Goal: Task Accomplishment & Management: Manage account settings

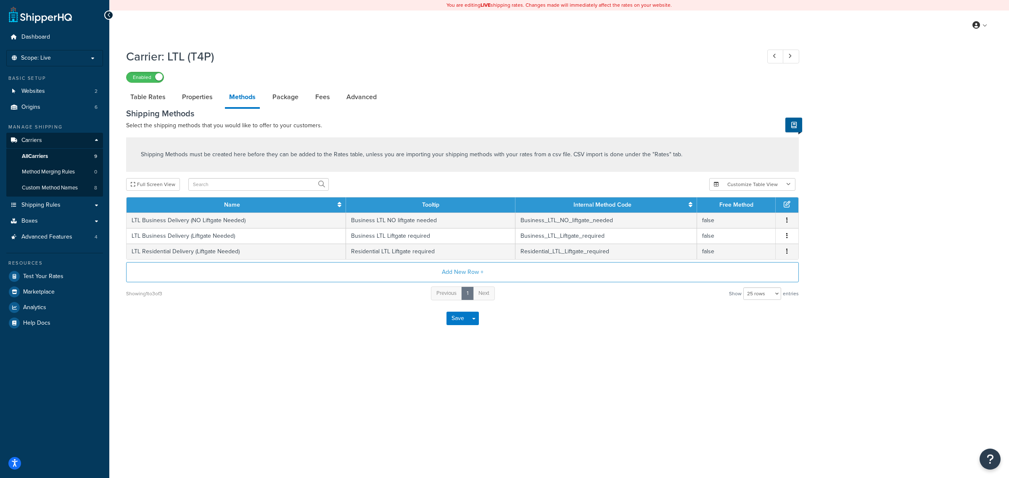
select select "25"
click at [239, 222] on td "LTL Business Delivery (NO Liftgate Needed)" at bounding box center [236, 221] width 219 height 16
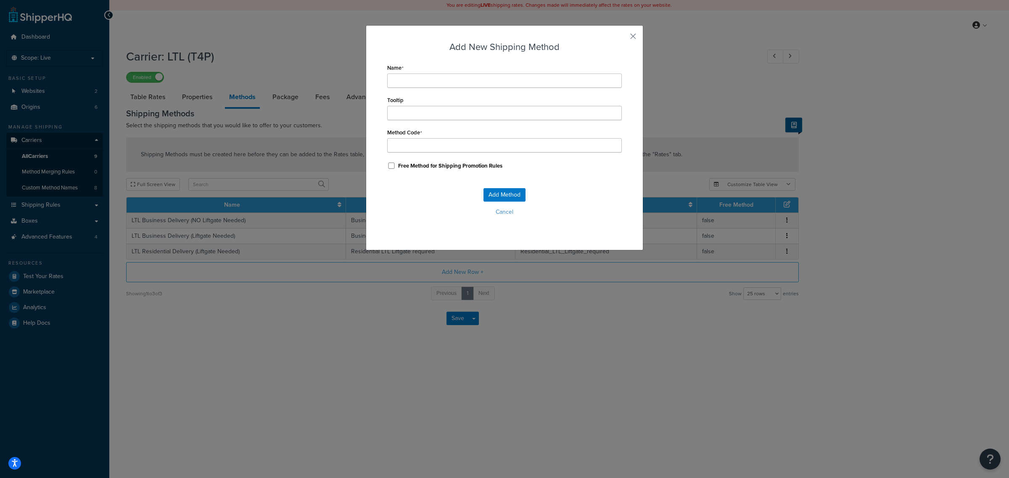
click at [633, 39] on div "Add New Shipping Method Name Tooltip Method Code Free Method for Shipping Promo…" at bounding box center [504, 137] width 277 height 225
click at [622, 38] on button "button" at bounding box center [621, 39] width 2 height 2
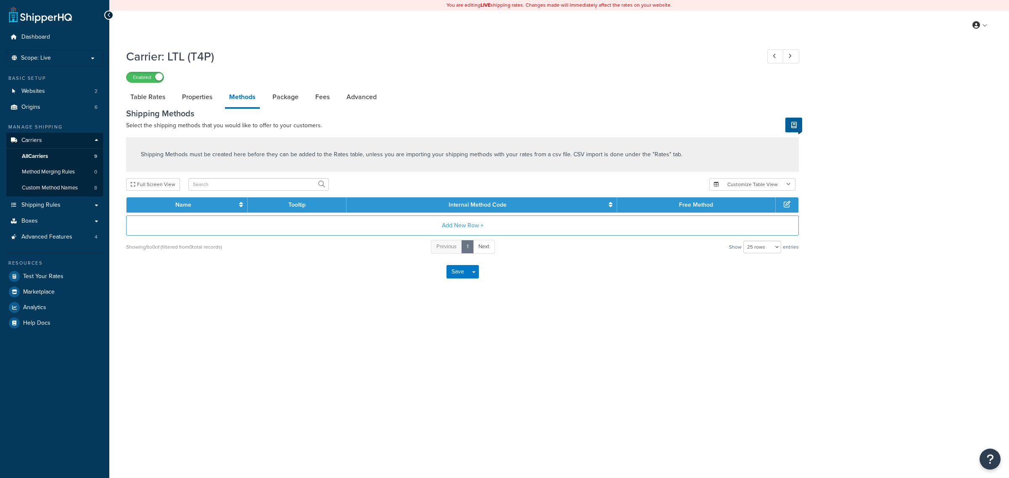
select select "25"
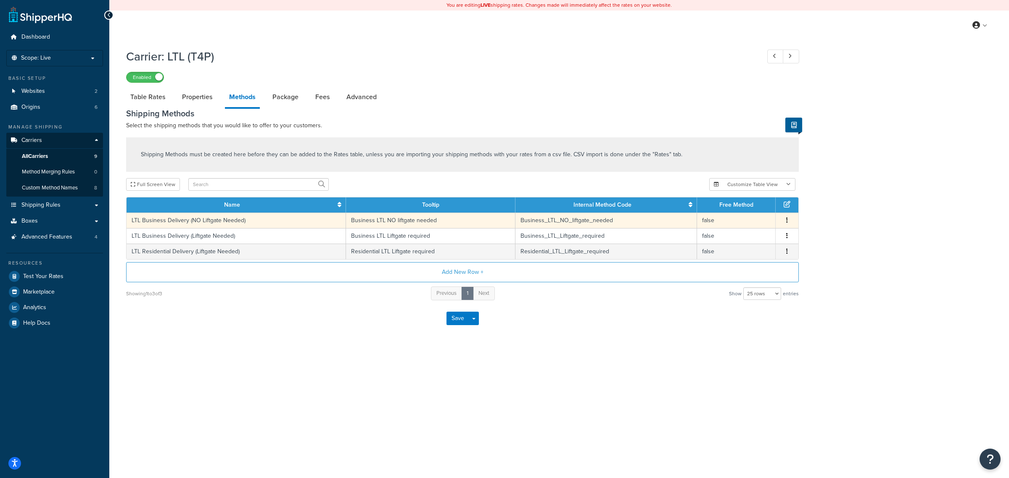
click at [787, 220] on icon "button" at bounding box center [787, 220] width 2 height 6
click at [758, 211] on div "Edit" at bounding box center [745, 212] width 60 height 17
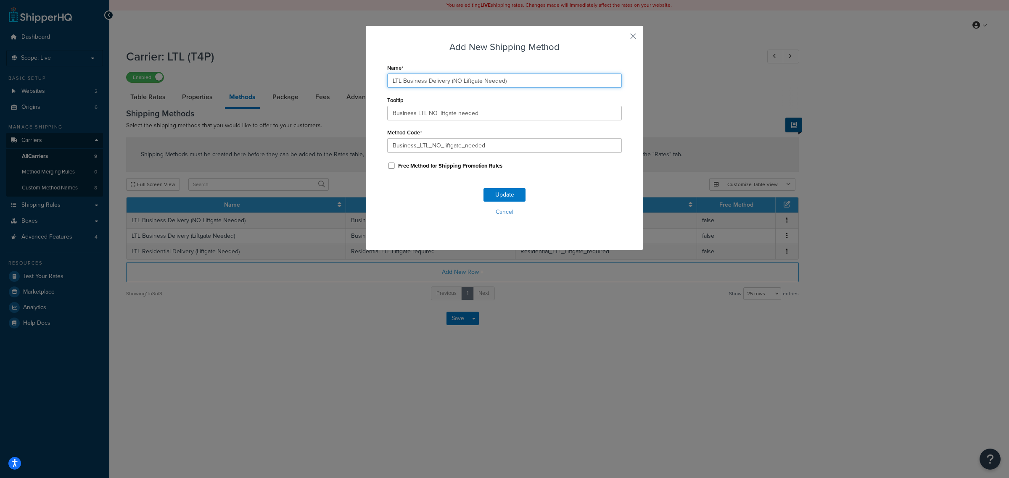
drag, startPoint x: 516, startPoint y: 78, endPoint x: 330, endPoint y: 81, distance: 186.3
click at [330, 81] on div "Add New Shipping Method Name LTL Business Delivery (NO Liftgate Needed) Tooltip…" at bounding box center [504, 239] width 1009 height 478
paste input "Business Delivery: Freight Truck (LTL) - NO Liftgate Needed"
click at [483, 80] on input "Business Delivery: Freight Truck (LTL) - NO Liftgate Needed" at bounding box center [504, 81] width 235 height 14
drag, startPoint x: 485, startPoint y: 80, endPoint x: 438, endPoint y: 77, distance: 46.4
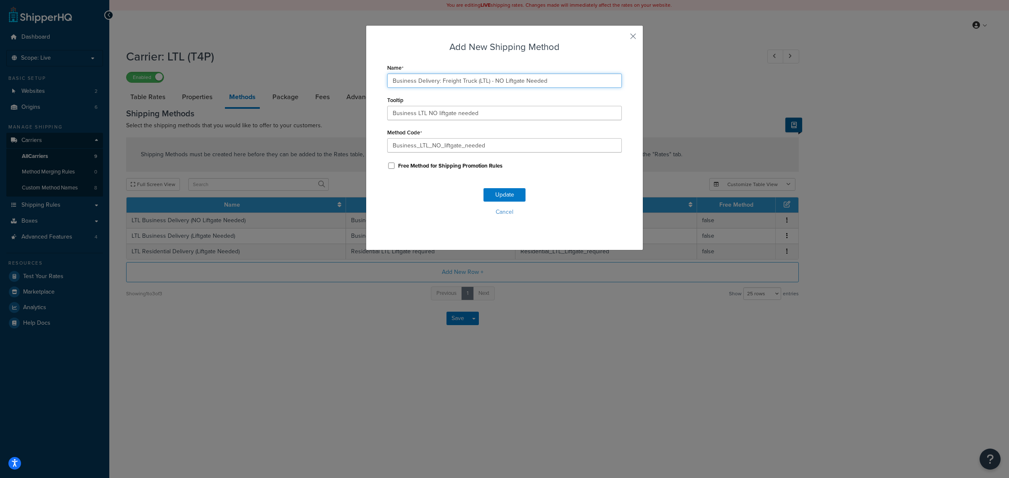
click at [438, 77] on input "Business Delivery: Freight Truck (LTL) - NO Liftgate Needed" at bounding box center [504, 81] width 235 height 14
click at [390, 80] on input "Business Delivery: Freight Truck (LTL) - NO Liftgate Needed" at bounding box center [504, 81] width 235 height 14
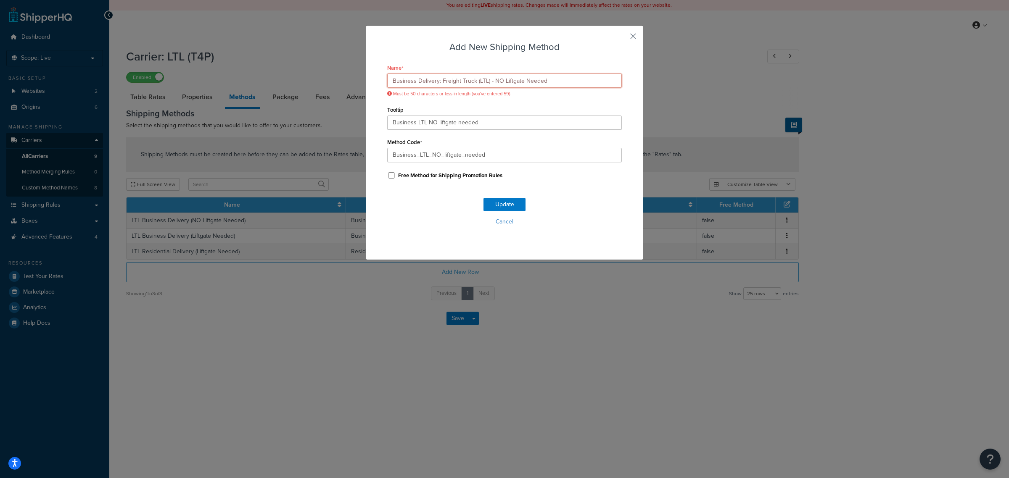
click at [478, 77] on input "Business Delivery: Freight Truck (LTL) - NO Liftgate Needed" at bounding box center [504, 81] width 235 height 14
click at [437, 82] on input "Business Delivery: Freight Truck (LTL) - NO Liftgate Needed" at bounding box center [504, 81] width 235 height 14
click at [499, 79] on input "Business Delivery: Freight Truck (LTL) - NO Liftgate Needed" at bounding box center [504, 81] width 235 height 14
click at [520, 81] on input "Business Delivery: Freight Truck (LTL) - NO Liftgate Needed" at bounding box center [504, 81] width 235 height 14
drag, startPoint x: 579, startPoint y: 79, endPoint x: 313, endPoint y: 102, distance: 266.7
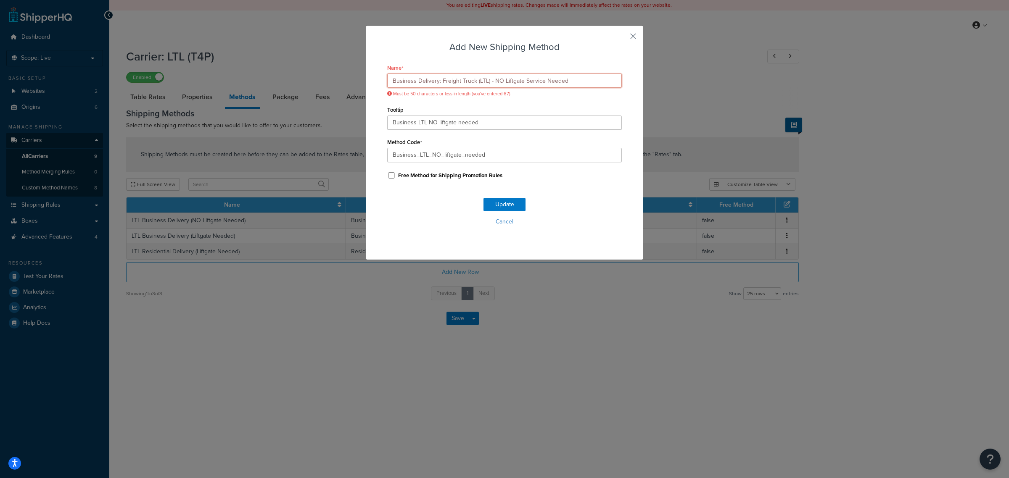
click at [285, 88] on div "Add New Shipping Method Name Business Delivery: Freight Truck (LTL) - NO Liftga…" at bounding box center [504, 239] width 1009 height 478
click at [436, 82] on input "Business Delivery: Freight Truck (LTL) - NO Liftgate Service Needed" at bounding box center [504, 81] width 235 height 14
click at [433, 81] on input "Business Delivery: Freight Truck (LTL) - NO Liftgate Service Needed" at bounding box center [504, 81] width 235 height 14
click at [436, 81] on input "Business Delivery: Freight Truck (LTL) - NO Liftgate Service Needed" at bounding box center [504, 81] width 235 height 14
click at [415, 76] on input "Business: Freight Truck - NO Liftgate Service Needed" at bounding box center [504, 81] width 235 height 14
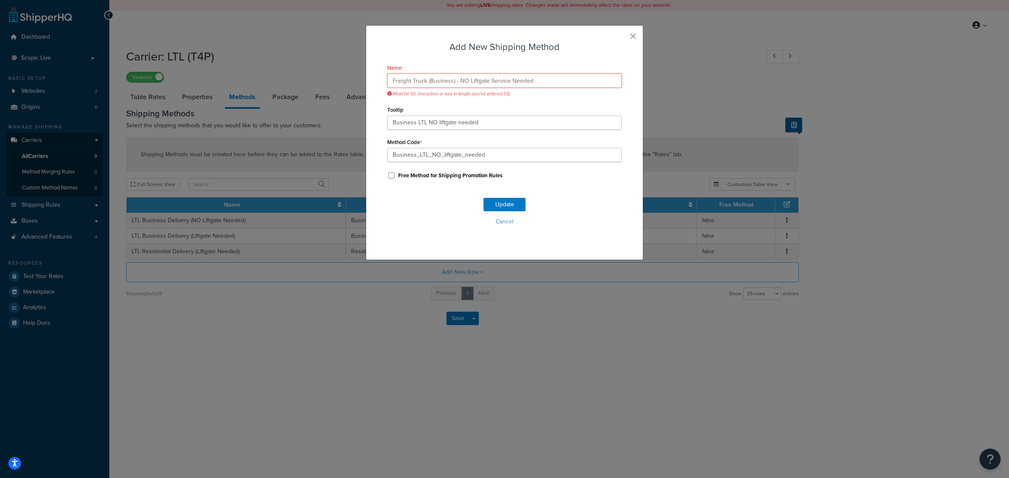
click at [503, 78] on input "Freight Truck (Business) - NO Liftgate Service Needed" at bounding box center [504, 81] width 235 height 14
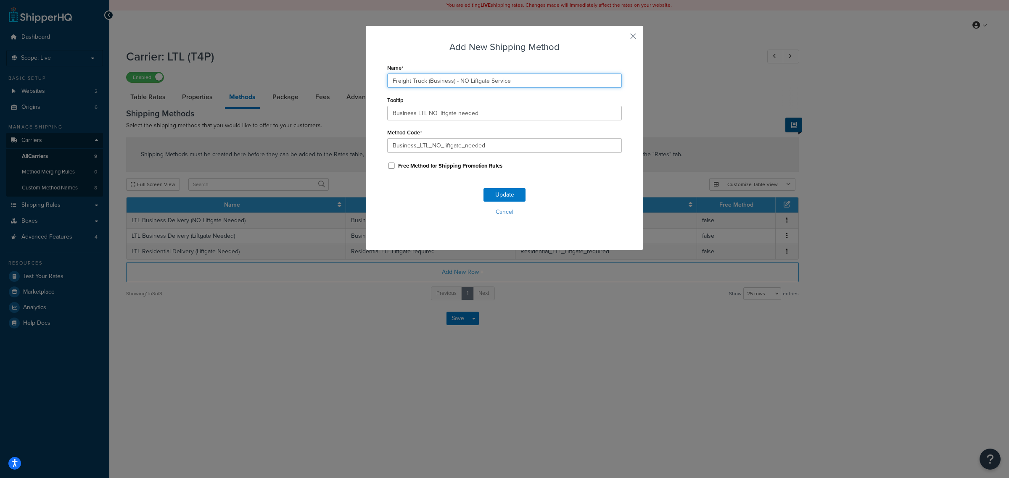
drag, startPoint x: 516, startPoint y: 77, endPoint x: 318, endPoint y: 77, distance: 198.0
click at [320, 76] on div "Add New Shipping Method Name Freight Truck (Business) - NO Liftgate Service Too…" at bounding box center [504, 239] width 1009 height 478
type input "Freight Truck (Business) - NO Liftgate Service"
drag, startPoint x: 505, startPoint y: 115, endPoint x: 255, endPoint y: 106, distance: 250.3
click at [264, 106] on div "Add New Shipping Method Name Freight Truck (Business) - NO Liftgate Service Too…" at bounding box center [504, 239] width 1009 height 478
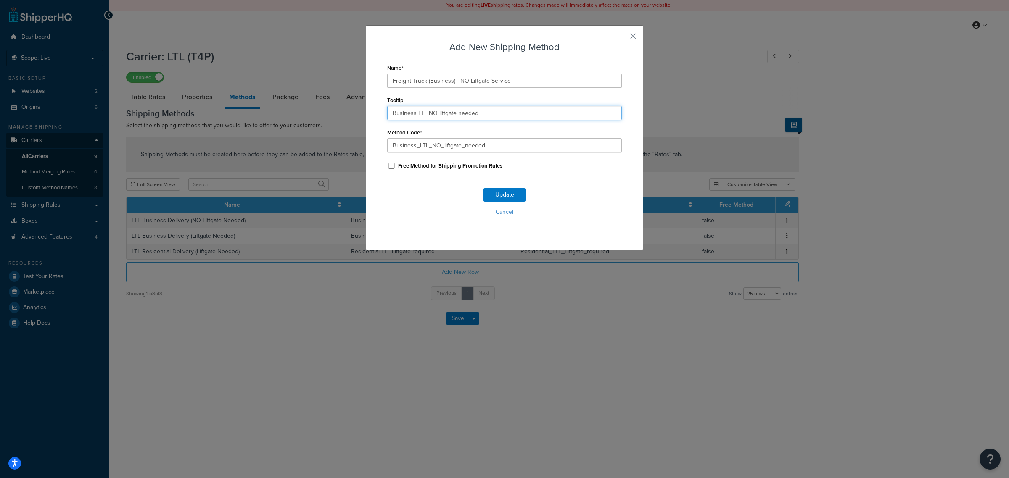
click at [557, 119] on input "Business LTL NO liftgate needed" at bounding box center [504, 113] width 235 height 14
drag, startPoint x: 523, startPoint y: 118, endPoint x: 278, endPoint y: 109, distance: 244.4
click at [284, 110] on div "Add New Shipping Method Name Freight Truck (Business) - NO Liftgate Service Too…" at bounding box center [504, 239] width 1009 height 478
paste input "Delivery: Freight Truck (LTL) – NO Liftgate Service N"
drag, startPoint x: 574, startPoint y: 111, endPoint x: 543, endPoint y: 110, distance: 31.1
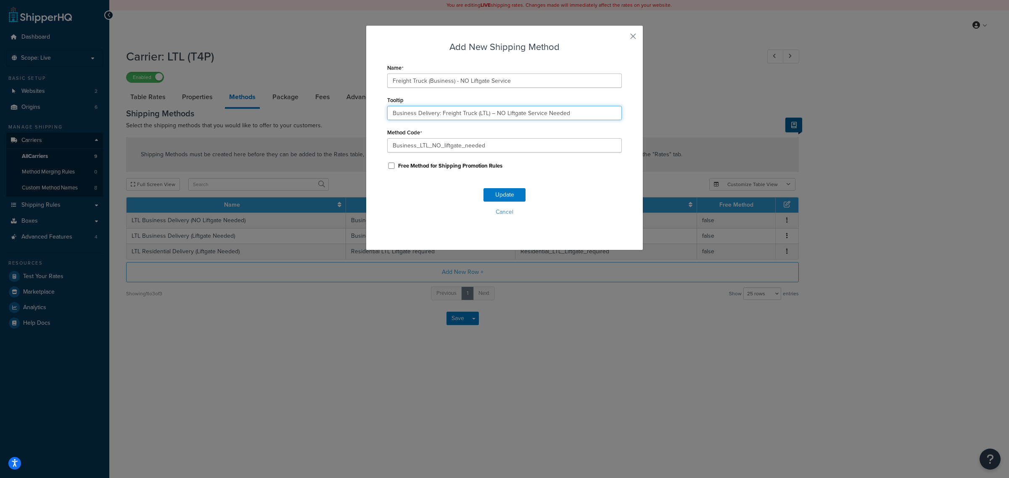
click at [543, 110] on input "Business Delivery: Freight Truck (LTL) – NO Liftgate Service Needed" at bounding box center [504, 113] width 235 height 14
type input "Business Delivery: Freight Truck (LTL) – NO Liftgate Service Required"
click at [506, 193] on button "Update" at bounding box center [504, 194] width 42 height 13
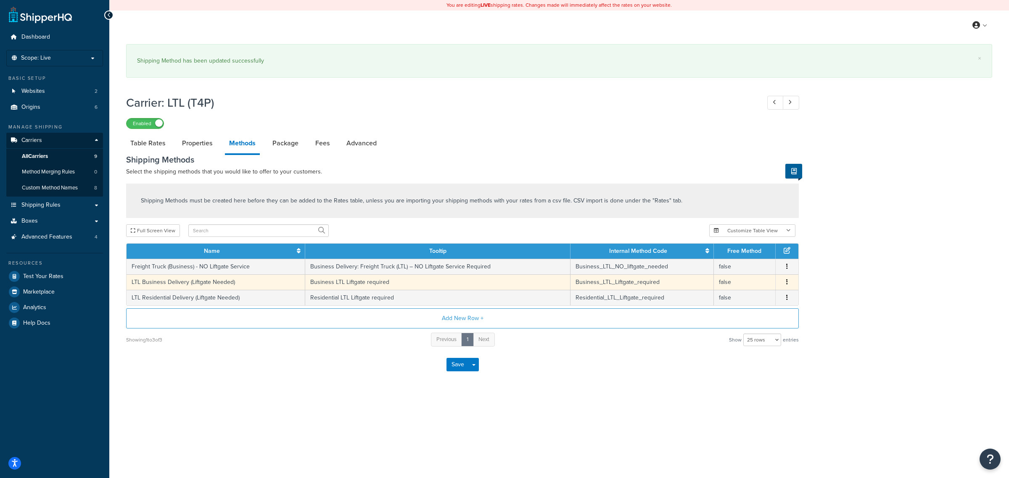
click at [787, 283] on icon "button" at bounding box center [787, 282] width 2 height 6
click at [770, 269] on div "Edit" at bounding box center [745, 274] width 60 height 17
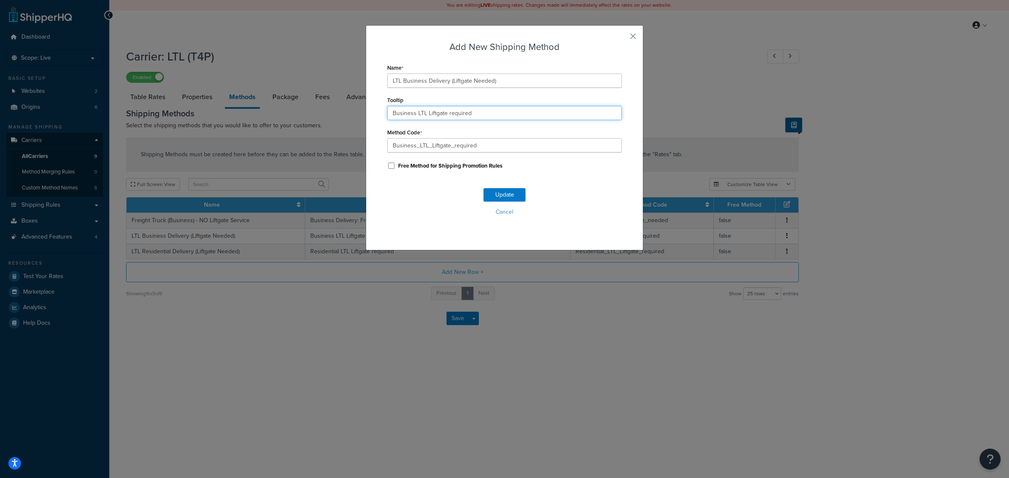
drag, startPoint x: 458, startPoint y: 110, endPoint x: 337, endPoint y: 106, distance: 121.6
click at [337, 106] on div "Add New Shipping Method Name LTL Business Delivery (Liftgate Needed) Tooltip Bu…" at bounding box center [504, 239] width 1009 height 478
paste input "Delivery: Freight Truck (LTL) – NO Liftgate Service Need"
click at [501, 112] on input "Business Delivery: Freight Truck (LTL) – NO Liftgate Service Needed" at bounding box center [504, 113] width 235 height 14
type input "Business Delivery: Freight Truck (LTL) – Liftgate Service Requested"
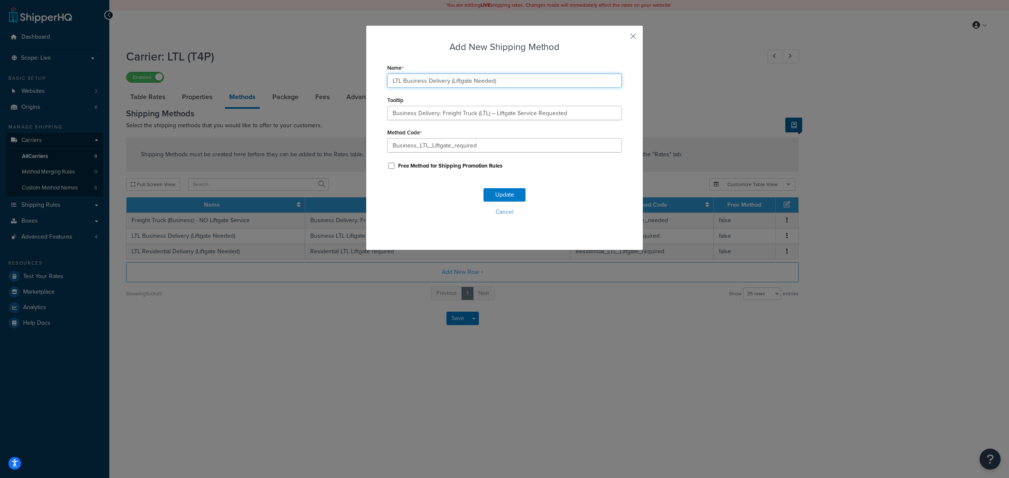
drag, startPoint x: 506, startPoint y: 78, endPoint x: 281, endPoint y: 72, distance: 225.0
click at [281, 72] on div "Add New Shipping Method Name LTL Business Delivery (Liftgate Needed) Tooltip Bu…" at bounding box center [504, 239] width 1009 height 478
type input "Freight Truck (Business) - Liftgate Service Needed"
click at [422, 111] on input "Business Delivery: Freight Truck (LTL) – Liftgate Service Requested" at bounding box center [504, 113] width 235 height 14
click at [514, 194] on button "Update" at bounding box center [504, 194] width 42 height 13
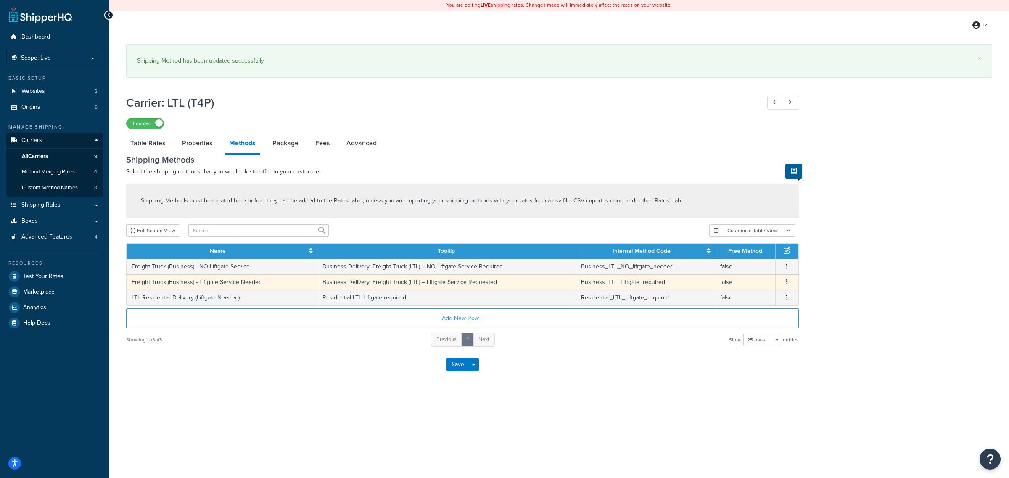
click at [786, 283] on icon "button" at bounding box center [787, 282] width 2 height 6
click at [765, 277] on div "Edit" at bounding box center [745, 274] width 60 height 17
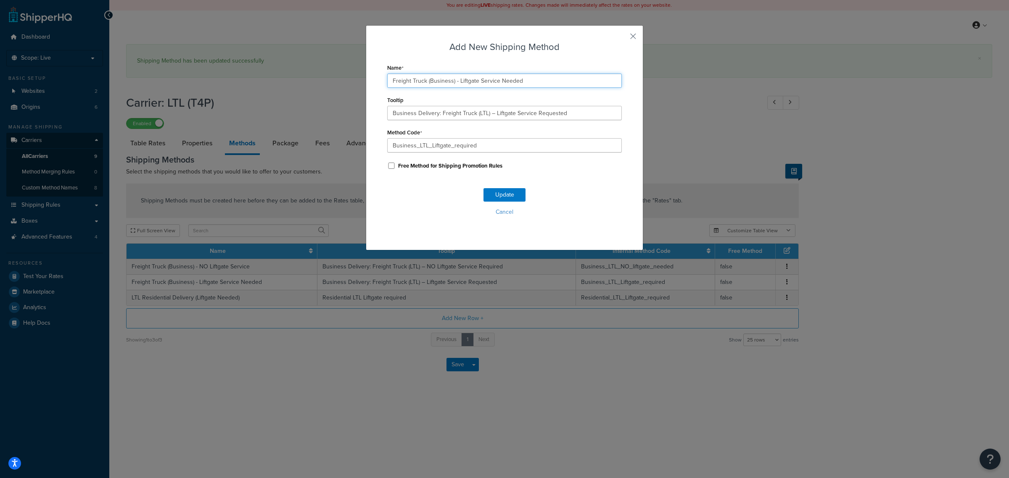
drag, startPoint x: 524, startPoint y: 79, endPoint x: 498, endPoint y: 79, distance: 26.1
click at [498, 79] on input "Freight Truck (Business) - Liftgate Service Needed" at bounding box center [504, 81] width 235 height 14
click at [520, 120] on input "Business Delivery: Freight Truck (LTL) – Liftgate Service Requested" at bounding box center [504, 113] width 235 height 14
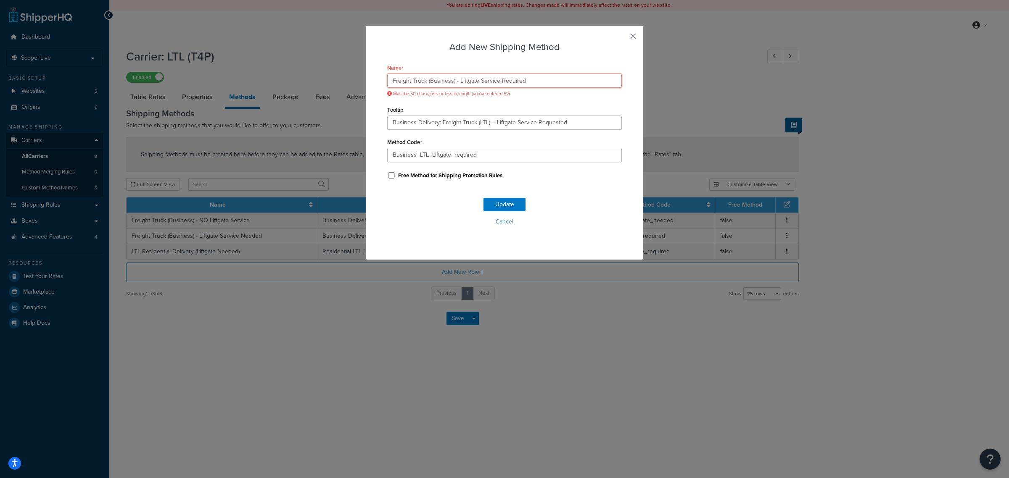
drag, startPoint x: 520, startPoint y: 80, endPoint x: 497, endPoint y: 80, distance: 23.1
click at [497, 80] on input "Freight Truck (Business) - Liftgate Service Required" at bounding box center [504, 81] width 235 height 14
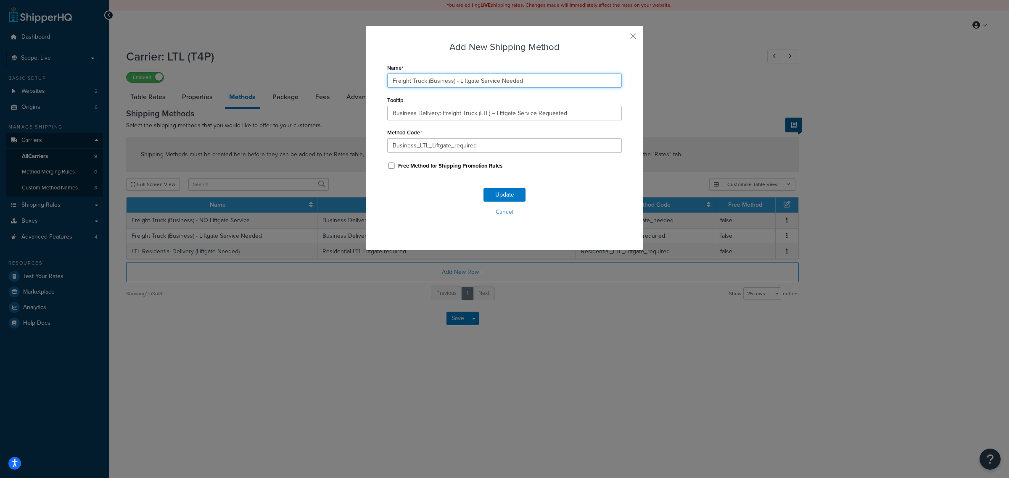
drag, startPoint x: 520, startPoint y: 80, endPoint x: 496, endPoint y: 80, distance: 24.4
click at [496, 80] on input "Freight Truck (Business) - Liftgate Service Needed" at bounding box center [504, 81] width 235 height 14
type input "Freight Truck (Business) - with Liftgate Service"
click at [560, 113] on input "Business Delivery: Freight Truck (LTL) – Liftgate Service Requested" at bounding box center [504, 113] width 235 height 14
click at [491, 111] on input "Business Delivery: Freight Truck (LTL) – Liftgate Service Requested" at bounding box center [504, 113] width 235 height 14
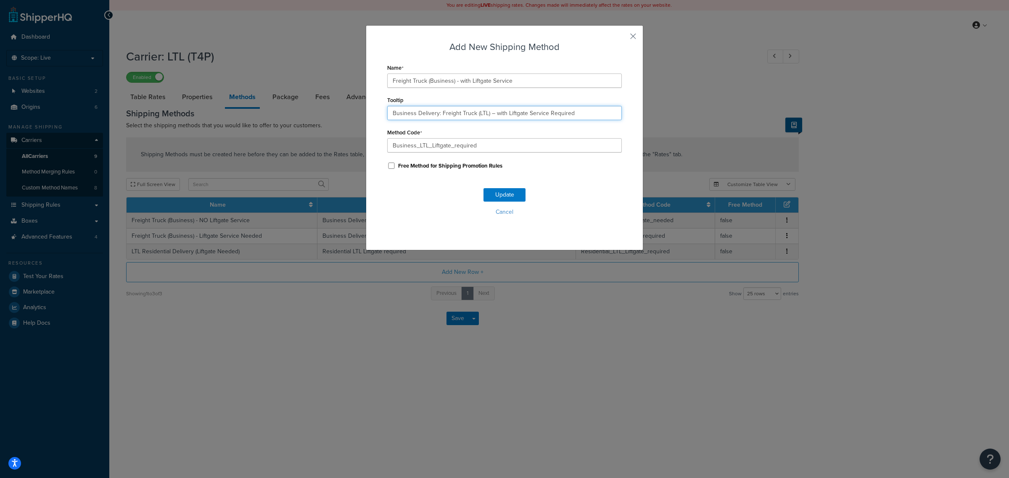
click at [491, 111] on input "Business Delivery: Freight Truck (LTL) – with Liftgate Service Required" at bounding box center [504, 113] width 235 height 14
type input "Business Delivery: Freight Truck (LTL) – with Liftgate Service Required"
click at [486, 143] on input "Business_LTL_Liftgate_required" at bounding box center [504, 145] width 235 height 14
click at [497, 193] on button "Update" at bounding box center [504, 194] width 42 height 13
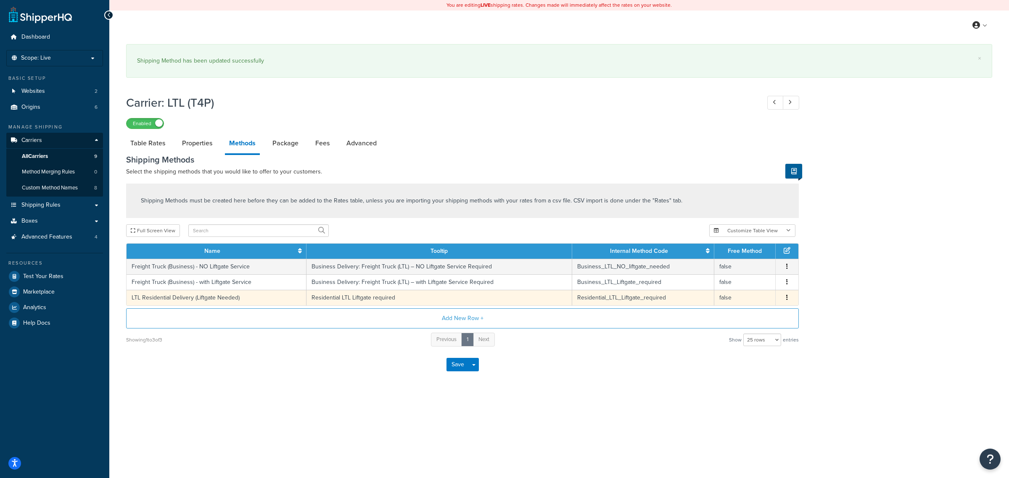
click at [786, 297] on icon "button" at bounding box center [787, 298] width 2 height 6
click at [755, 288] on div "Edit" at bounding box center [745, 290] width 60 height 17
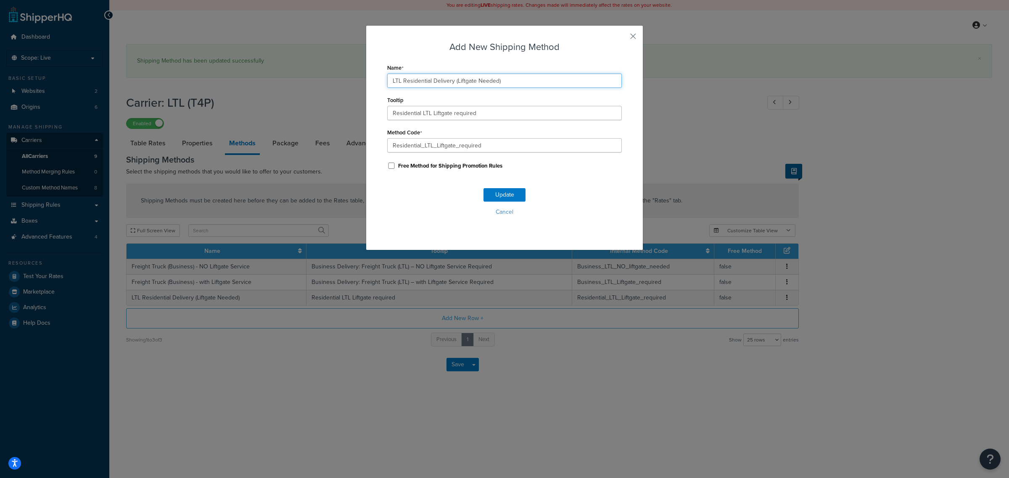
drag, startPoint x: 506, startPoint y: 84, endPoint x: 359, endPoint y: 79, distance: 146.4
click at [359, 79] on div "Add New Shipping Method Name LTL Residential Delivery (Liftgate Needed) Tooltip…" at bounding box center [504, 239] width 1009 height 478
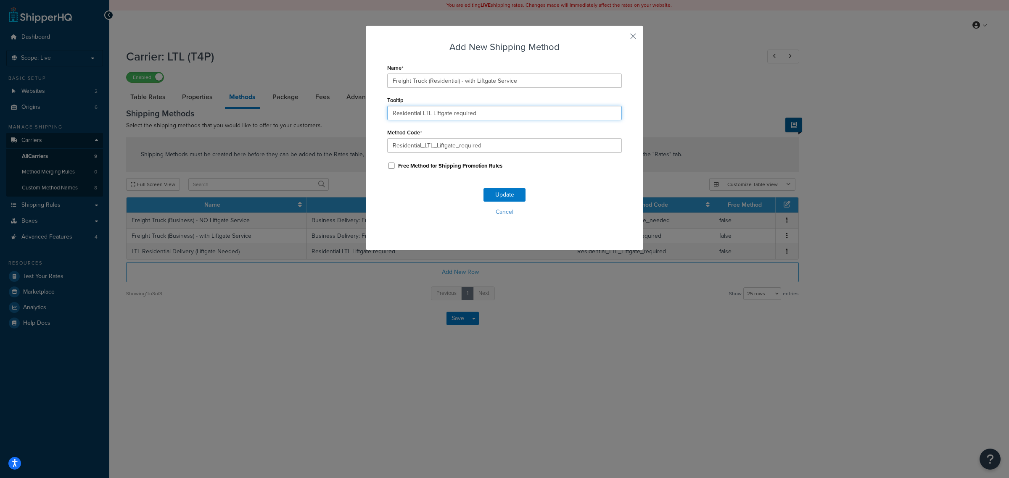
click at [477, 107] on div "Tooltip Residential LTL Liftgate required" at bounding box center [504, 107] width 235 height 26
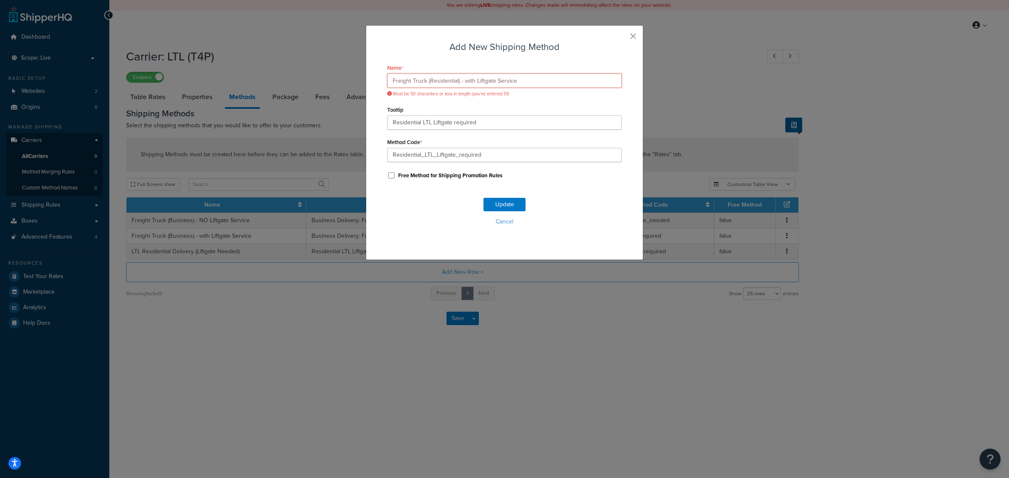
click at [458, 80] on input "Freight Truck (Residential) - with Liftgate Service" at bounding box center [504, 81] width 235 height 14
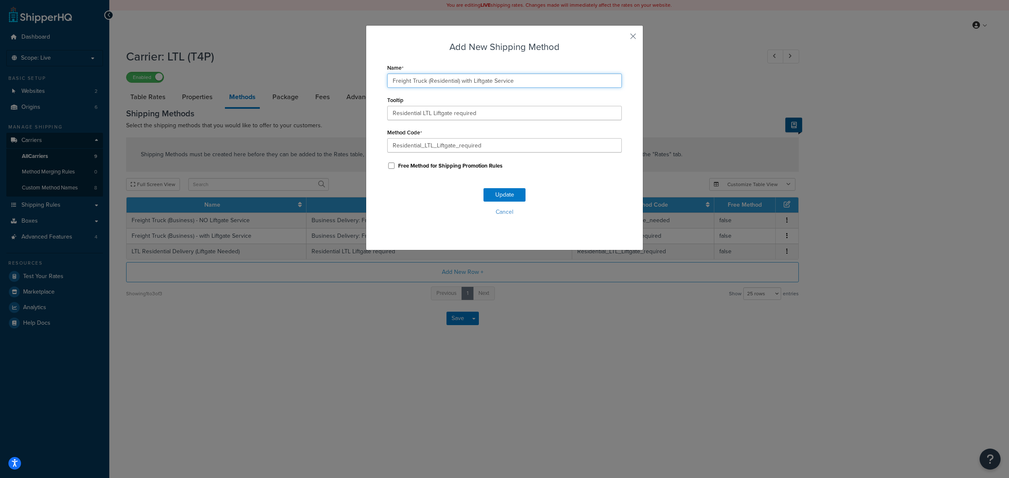
type input "Freight Truck (Residential) with Liftgate Service"
drag, startPoint x: 495, startPoint y: 113, endPoint x: 362, endPoint y: 115, distance: 133.7
click at [366, 115] on div "Add New Shipping Method Name Freight Truck (Residential) with Liftgate Service …" at bounding box center [504, 137] width 277 height 225
click at [407, 117] on input "Residential Delivery: Freight Truck (LTL) - Liftgate Service Required" at bounding box center [504, 113] width 235 height 14
type input "Residential Delivery: Freight Truck (LTL) - Liftgate Service Required"
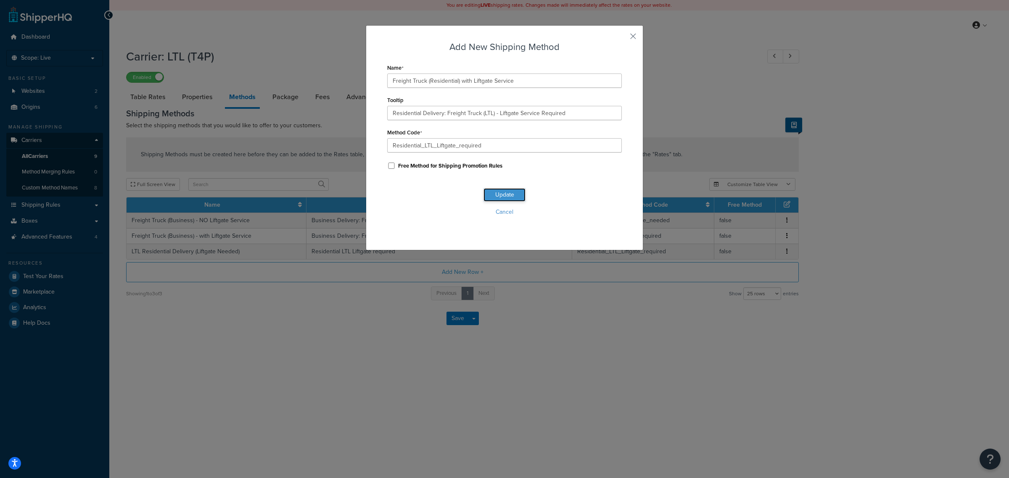
click at [485, 193] on button "Update" at bounding box center [504, 194] width 42 height 13
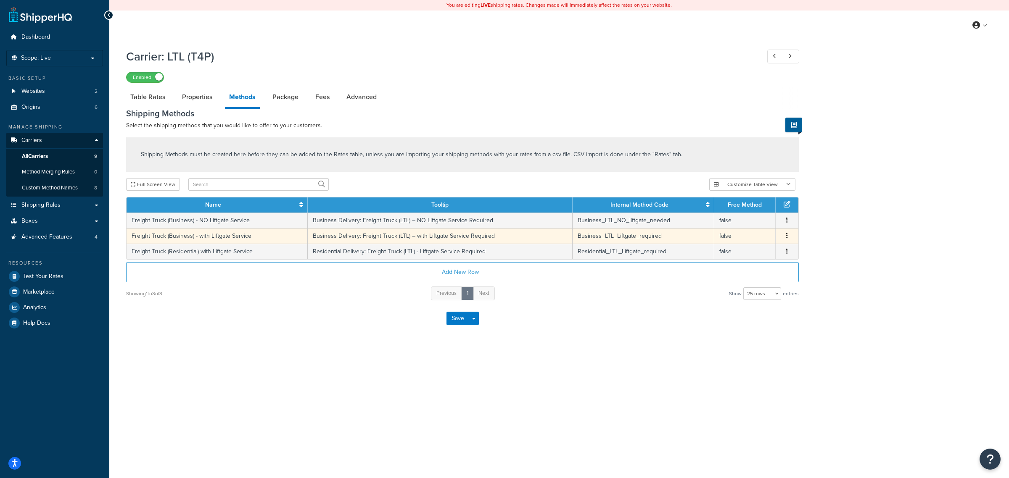
click at [787, 238] on button "button" at bounding box center [787, 236] width 7 height 9
click at [766, 233] on div "Edit" at bounding box center [745, 227] width 60 height 17
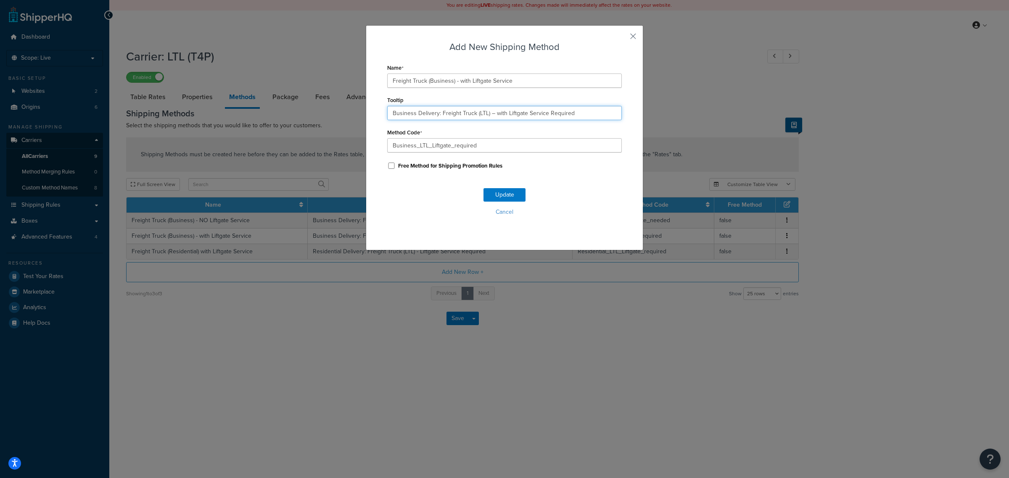
drag, startPoint x: 573, startPoint y: 114, endPoint x: 434, endPoint y: 116, distance: 139.2
click at [434, 116] on input "Business Delivery: Freight Truck (LTL) – with Liftgate Service Required" at bounding box center [504, 113] width 235 height 14
click at [633, 308] on div "Add New Shipping Method Name Freight Truck (Business) - with Liftgate Service T…" at bounding box center [504, 239] width 1009 height 478
click at [504, 192] on button "Update" at bounding box center [504, 194] width 42 height 13
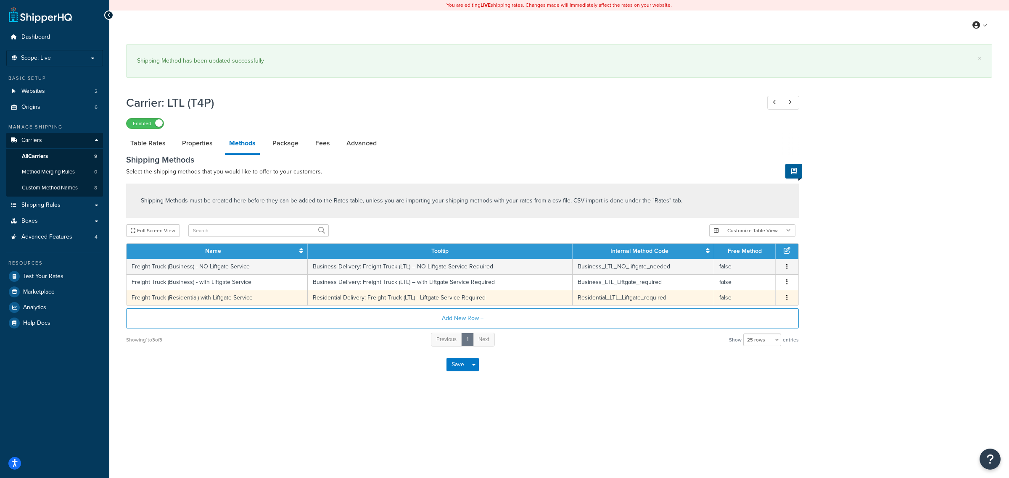
click at [787, 299] on icon "button" at bounding box center [787, 298] width 2 height 6
click at [753, 290] on div "Edit" at bounding box center [745, 290] width 60 height 17
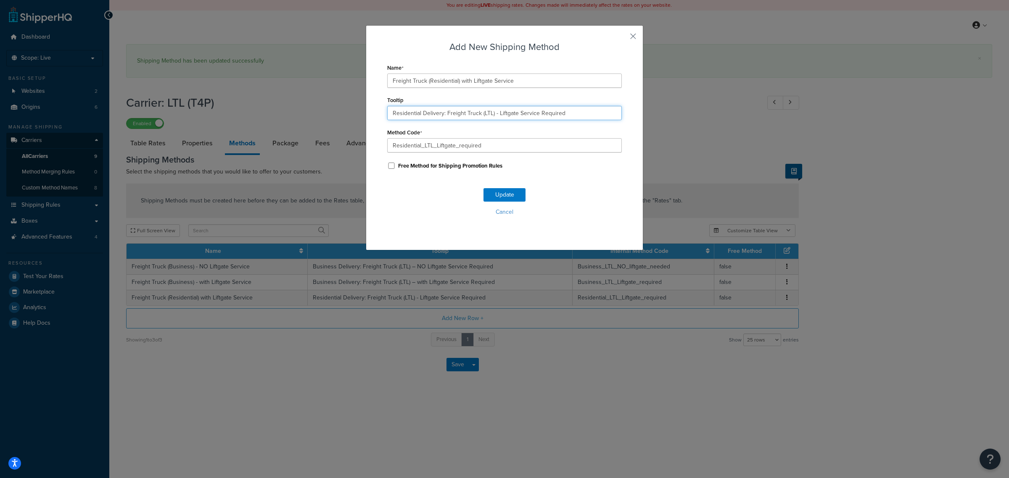
drag, startPoint x: 570, startPoint y: 114, endPoint x: 490, endPoint y: 125, distance: 81.1
click at [490, 125] on div "Name Freight Truck (Residential) with Liftgate Service Tooltip Residential Deli…" at bounding box center [504, 117] width 235 height 110
paste input ": Freight Truck (LTL) – with"
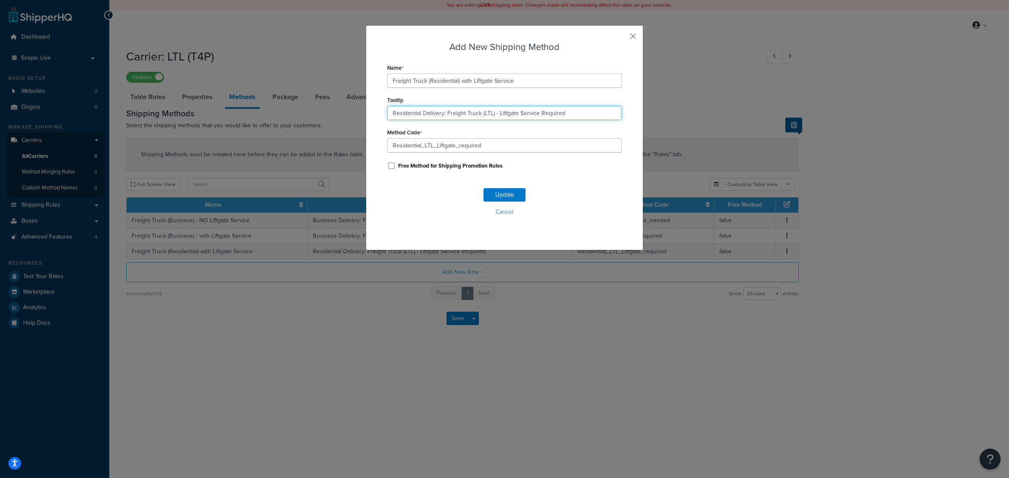
click at [575, 116] on input "Residential Delivery: Freight Truck (LTL) - Liftgate Service Required" at bounding box center [504, 113] width 235 height 14
drag, startPoint x: 576, startPoint y: 116, endPoint x: 440, endPoint y: 121, distance: 135.9
click at [440, 121] on div "Name Freight Truck (Residential) with Liftgate Service Tooltip Residential Deli…" at bounding box center [504, 117] width 235 height 110
paste input "– with"
type input "Residential Delivery: Freight Truck (LTL) – with Liftgate Service Required"
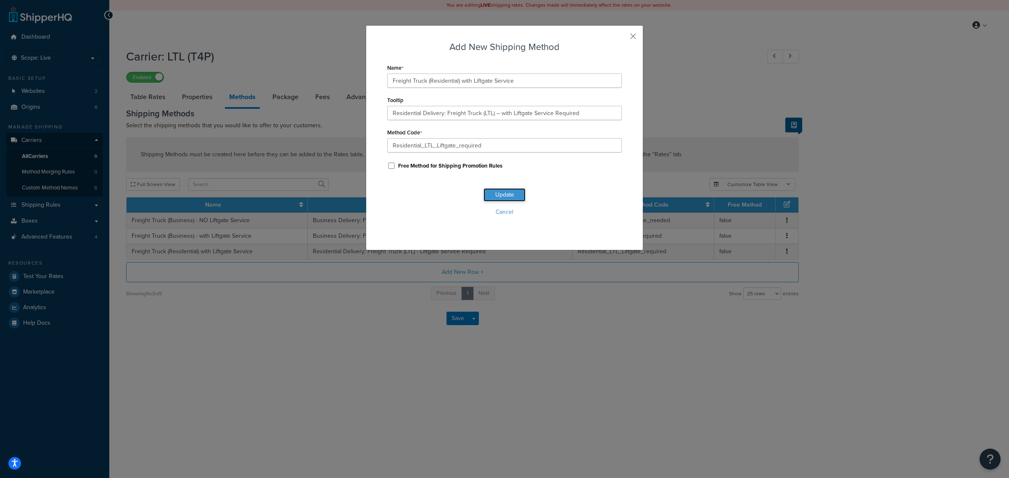
click at [500, 195] on button "Update" at bounding box center [504, 194] width 42 height 13
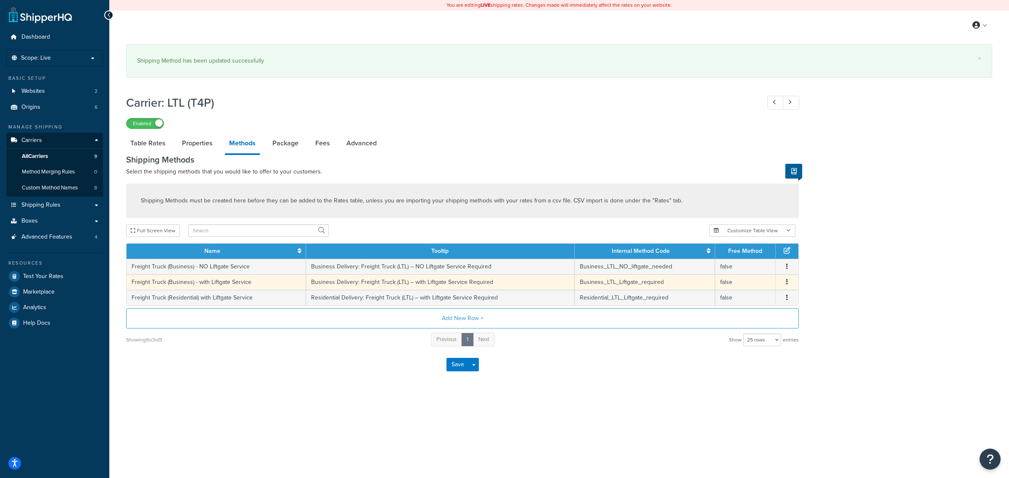
click at [787, 283] on icon "button" at bounding box center [787, 282] width 2 height 6
click at [750, 274] on div "Edit" at bounding box center [745, 274] width 60 height 17
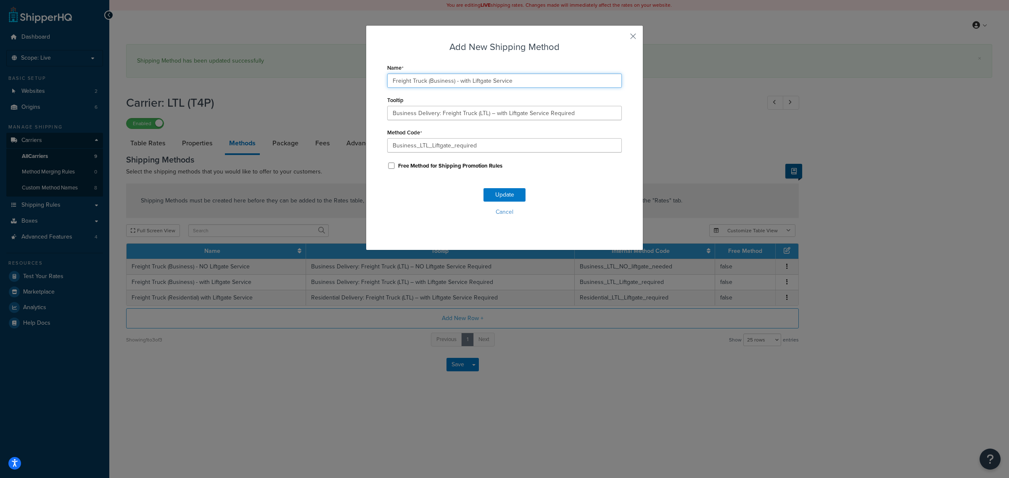
click at [455, 80] on input "Freight Truck (Business) - with Liftgate Service" at bounding box center [504, 81] width 235 height 14
type input "Freight Truck (Business) with Liftgate Service"
click at [512, 196] on button "Update" at bounding box center [504, 194] width 42 height 13
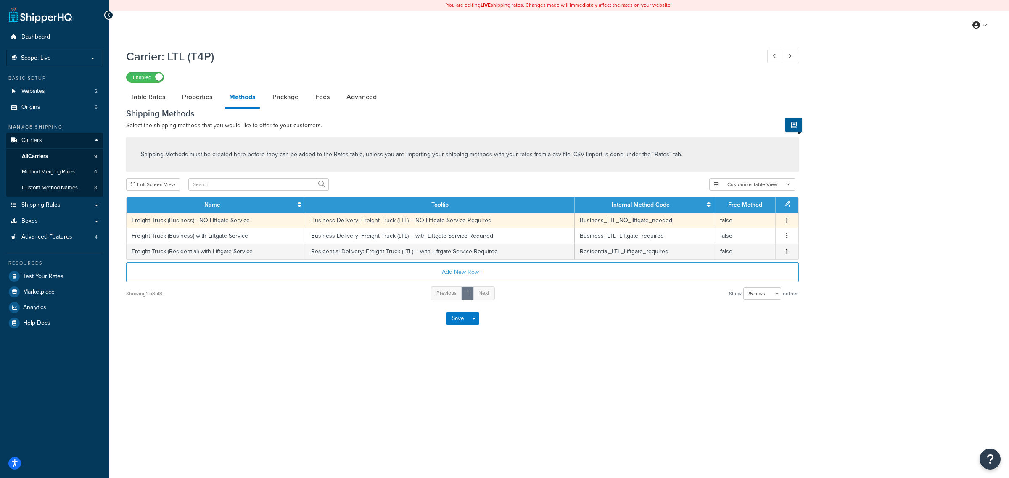
click at [787, 221] on button "button" at bounding box center [787, 220] width 7 height 9
click at [760, 213] on div "Edit" at bounding box center [745, 212] width 60 height 17
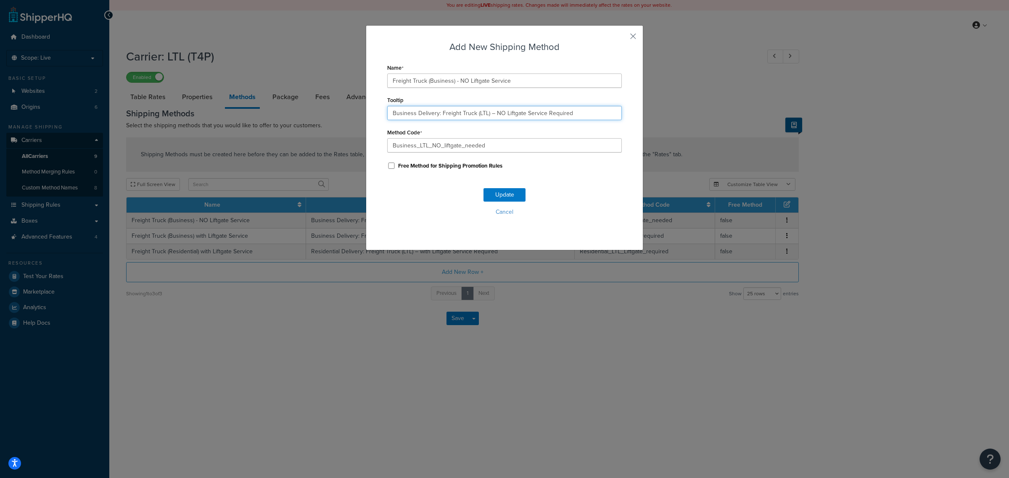
drag, startPoint x: 492, startPoint y: 115, endPoint x: 484, endPoint y: 114, distance: 7.6
click at [484, 114] on input "Business Delivery: Freight Truck (LTL) – NO Liftgate Service Required" at bounding box center [504, 113] width 235 height 14
click at [450, 79] on input "Freight Truck (Business) - NO Liftgate Service" at bounding box center [504, 81] width 235 height 14
paste input "–"
type input "Freight Truck (Business) – NO Liftgate Service"
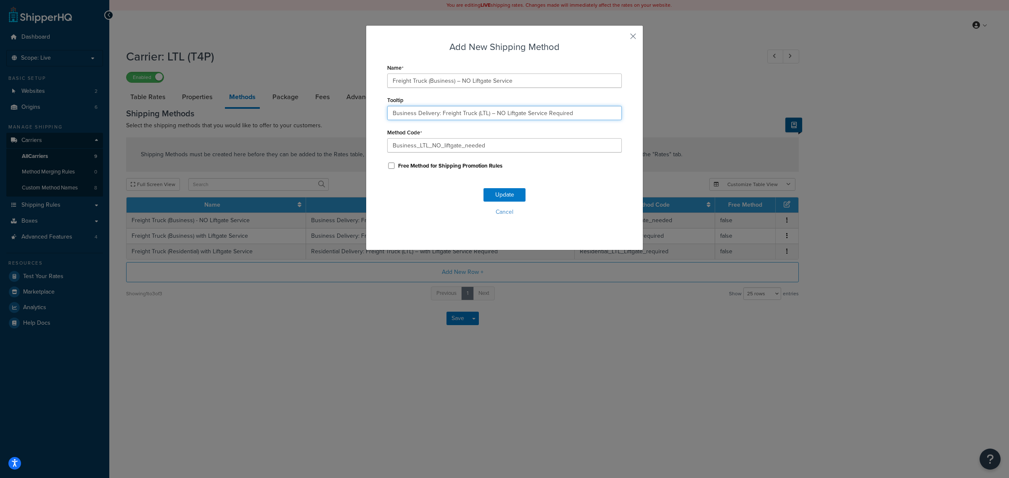
click at [518, 114] on input "Business Delivery: Freight Truck (LTL) – NO Liftgate Service Required" at bounding box center [504, 113] width 235 height 14
click at [507, 193] on button "Update" at bounding box center [504, 194] width 42 height 13
